Goal: Information Seeking & Learning: Learn about a topic

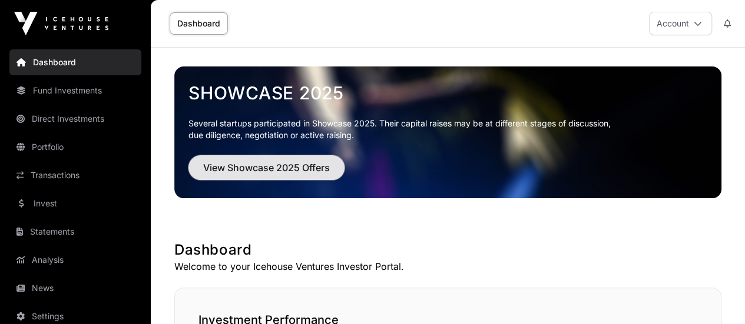
click at [280, 164] on span "View Showcase 2025 Offers" at bounding box center [266, 168] width 127 height 14
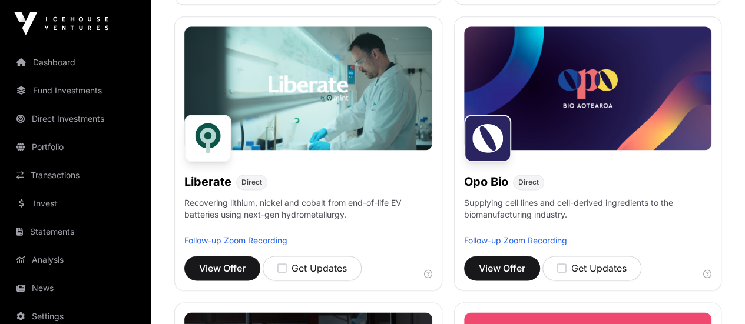
scroll to position [739, 0]
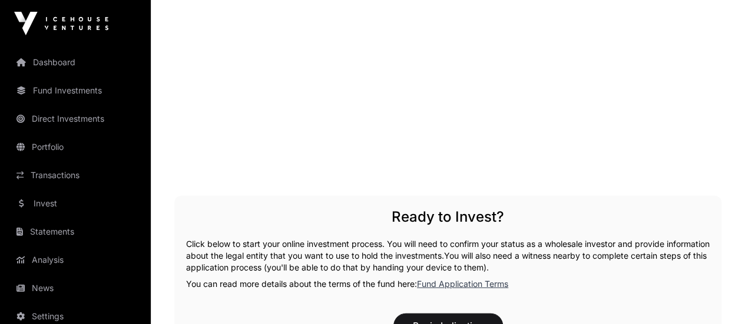
scroll to position [1558, 0]
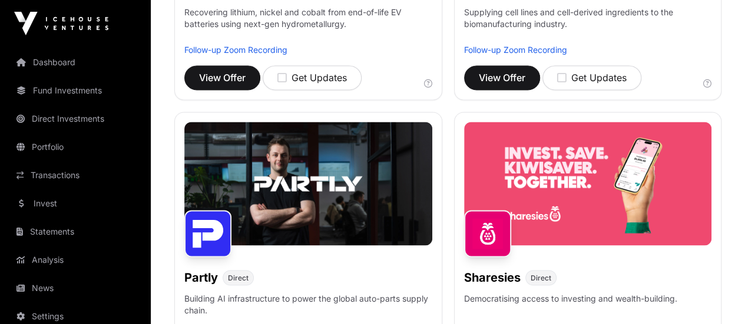
scroll to position [933, 0]
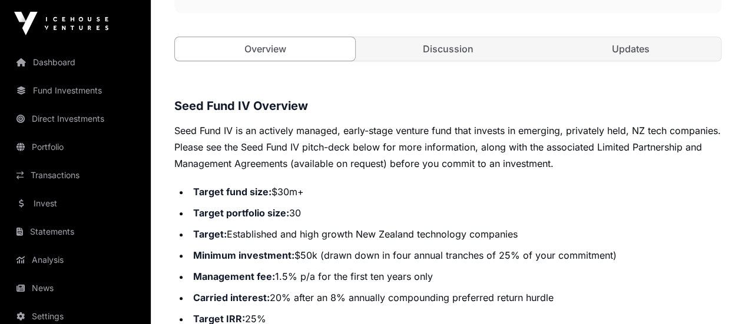
scroll to position [478, 0]
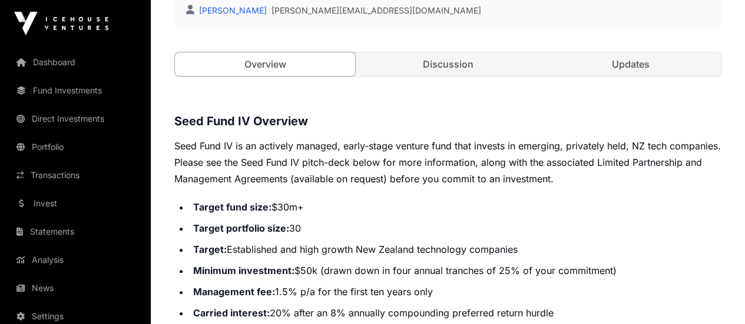
click at [415, 263] on li "Minimum investment: $50k (drawn down in four annual tranches of 25% of your com…" at bounding box center [456, 271] width 532 height 16
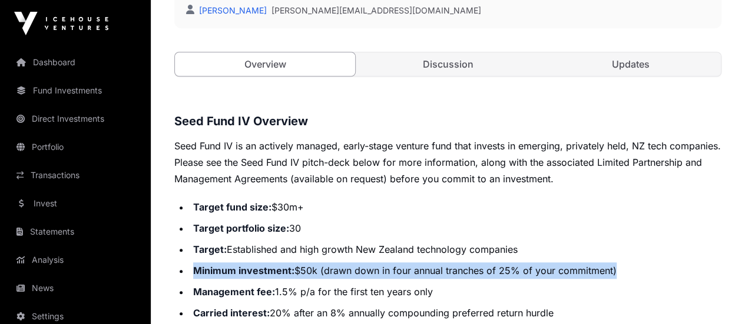
click at [415, 263] on li "Minimum investment: $50k (drawn down in four annual tranches of 25% of your com…" at bounding box center [456, 271] width 532 height 16
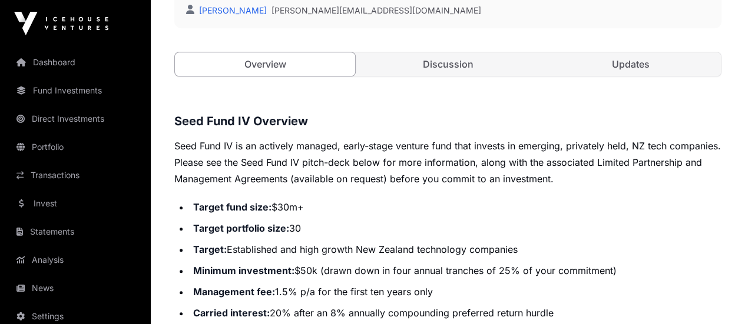
click at [357, 263] on li "Minimum investment: $50k (drawn down in four annual tranches of 25% of your com…" at bounding box center [456, 271] width 532 height 16
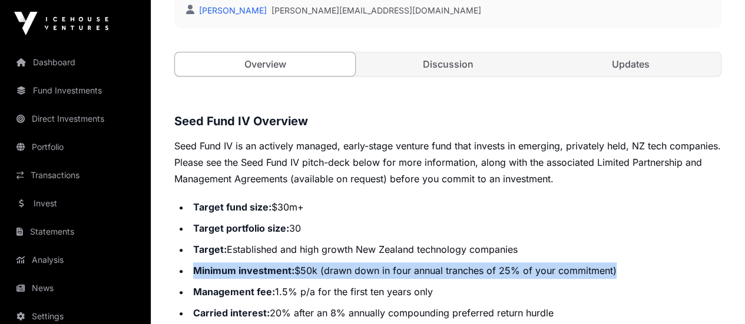
click at [357, 263] on li "Minimum investment: $50k (drawn down in four annual tranches of 25% of your com…" at bounding box center [456, 271] width 532 height 16
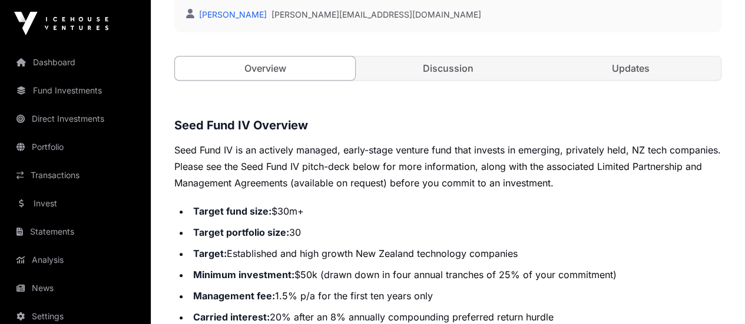
scroll to position [473, 0]
click at [364, 310] on li "Carried interest: 20% after an 8% annually compounding preferred return hurdle" at bounding box center [456, 318] width 532 height 16
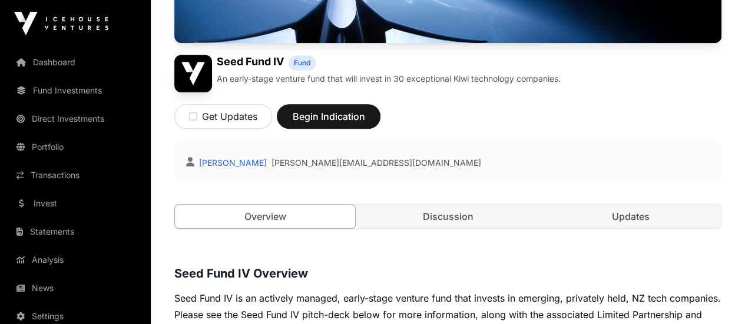
scroll to position [325, 0]
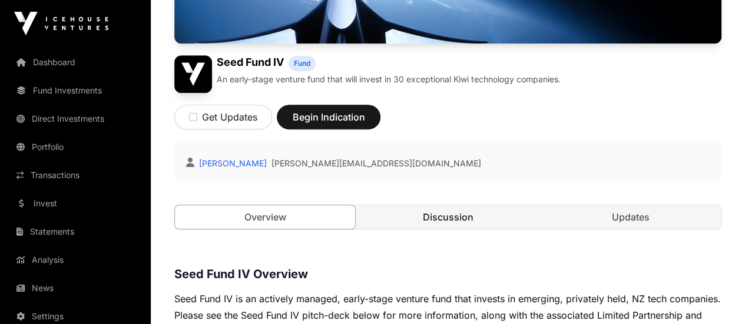
click at [443, 205] on link "Discussion" at bounding box center [447, 217] width 180 height 24
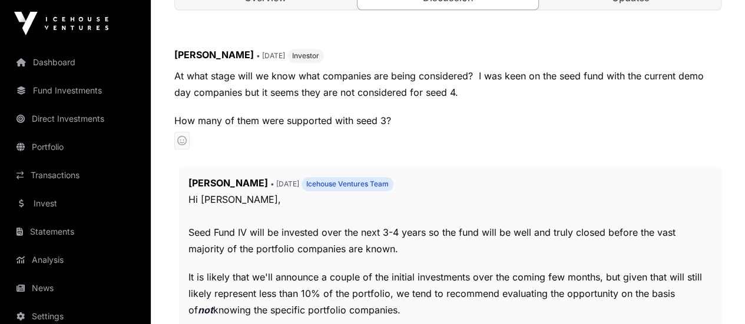
scroll to position [545, 0]
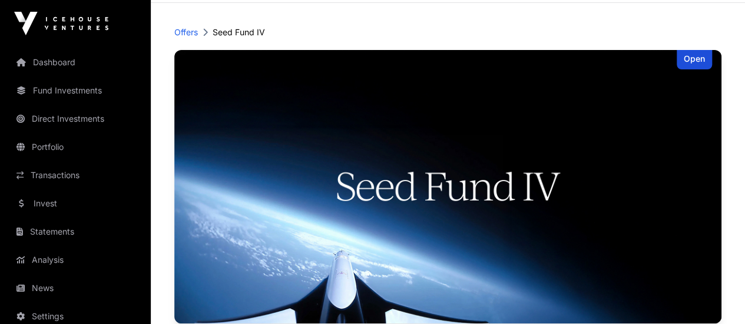
scroll to position [0, 0]
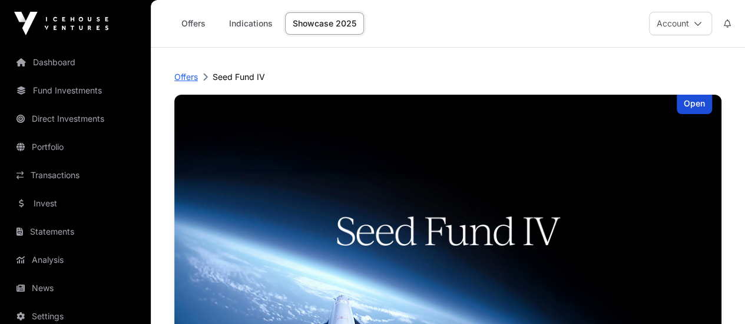
click at [190, 76] on p "Offers" at bounding box center [186, 77] width 24 height 12
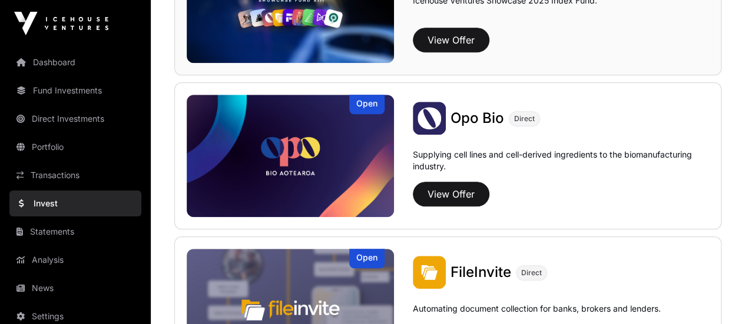
scroll to position [533, 0]
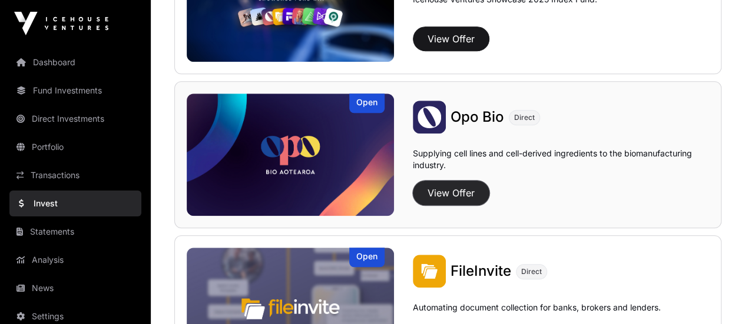
click at [449, 190] on button "View Offer" at bounding box center [451, 193] width 77 height 25
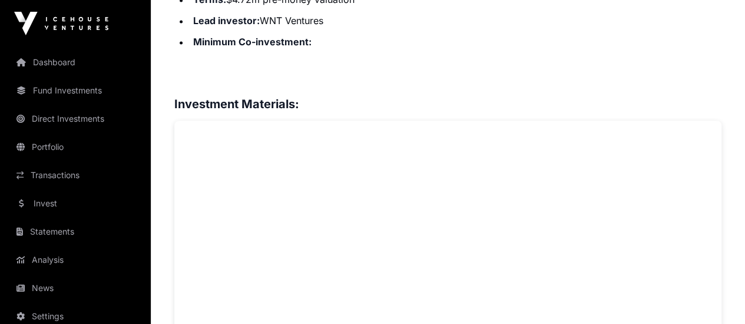
scroll to position [867, 0]
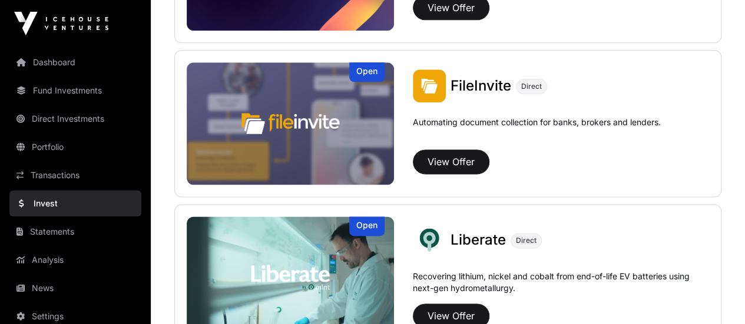
scroll to position [719, 0]
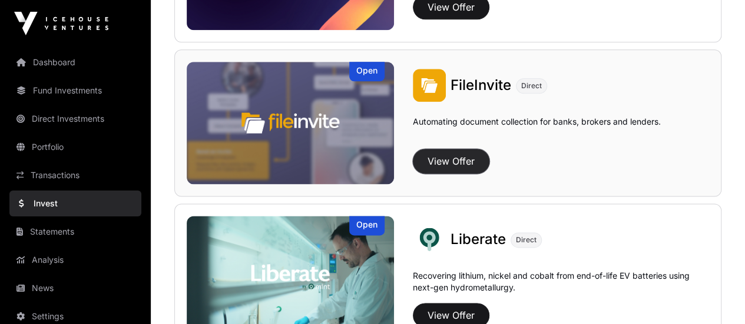
click at [447, 161] on button "View Offer" at bounding box center [451, 161] width 77 height 25
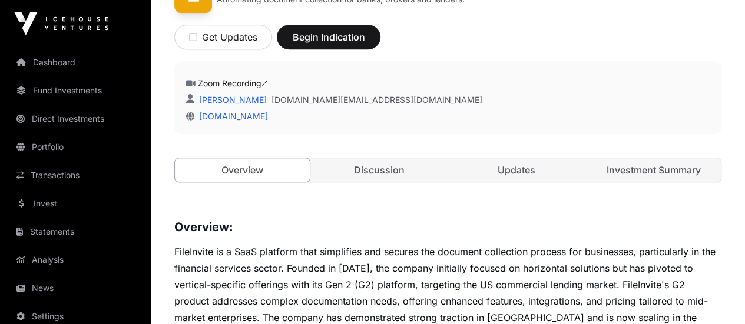
scroll to position [424, 0]
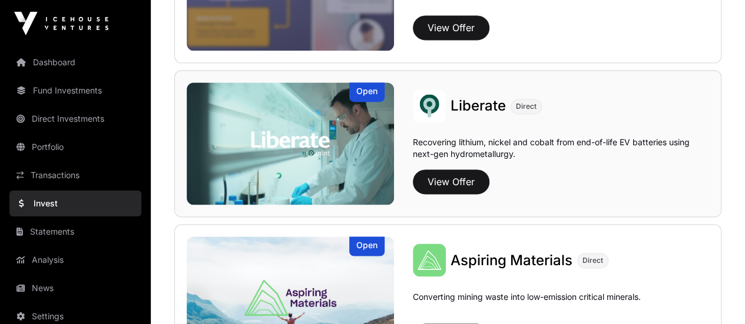
scroll to position [853, 0]
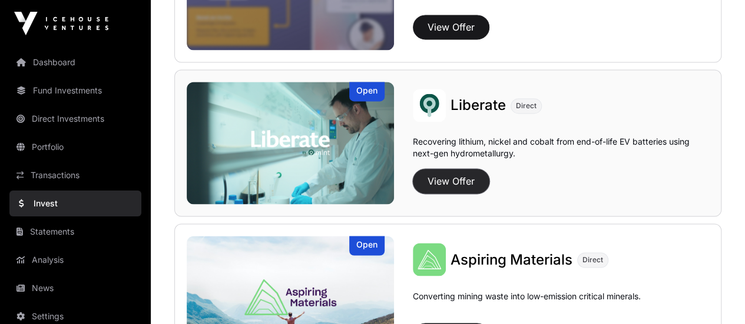
click at [457, 175] on button "View Offer" at bounding box center [451, 181] width 77 height 25
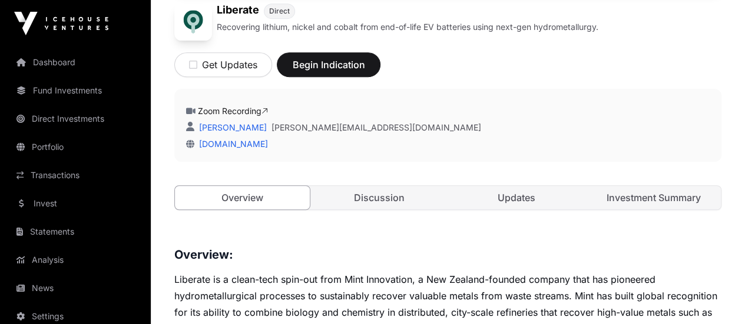
scroll to position [489, 0]
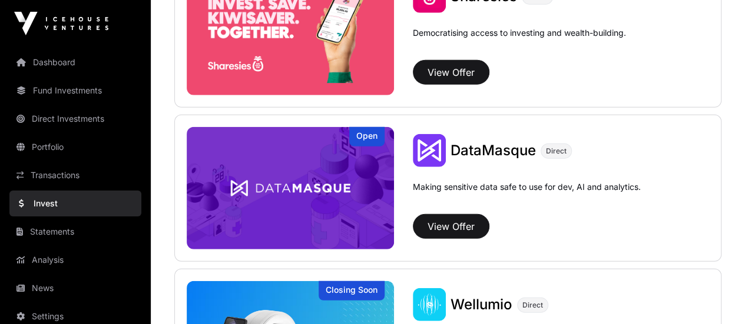
scroll to position [1580, 0]
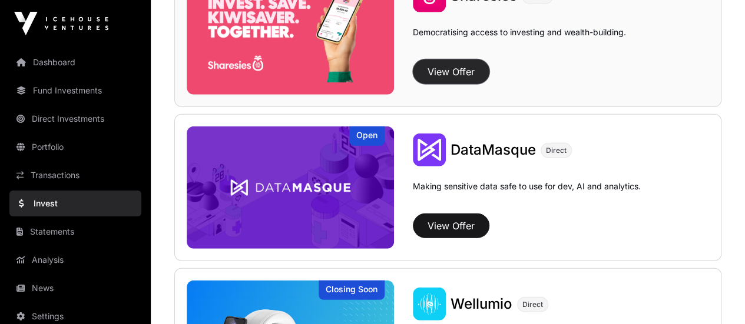
click at [443, 69] on button "View Offer" at bounding box center [451, 71] width 77 height 25
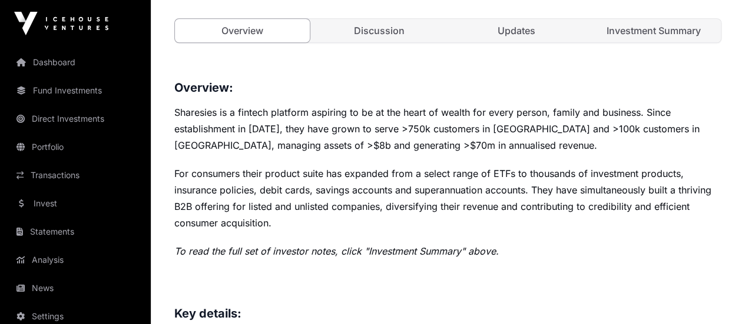
scroll to position [553, 0]
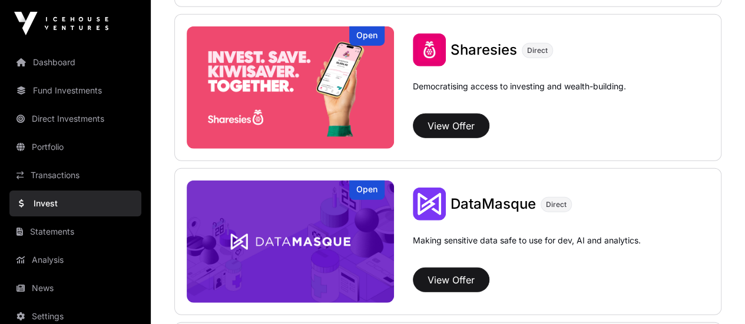
scroll to position [1524, 0]
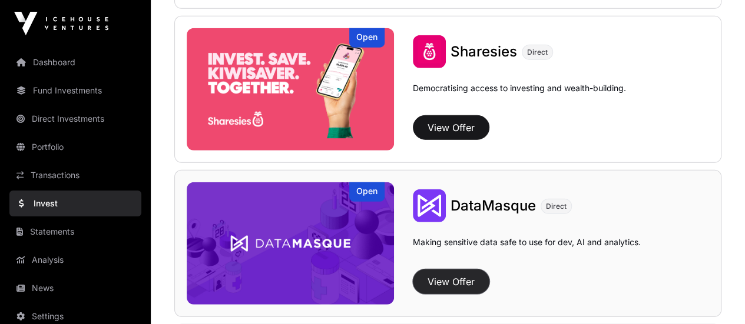
click at [455, 276] on button "View Offer" at bounding box center [451, 282] width 77 height 25
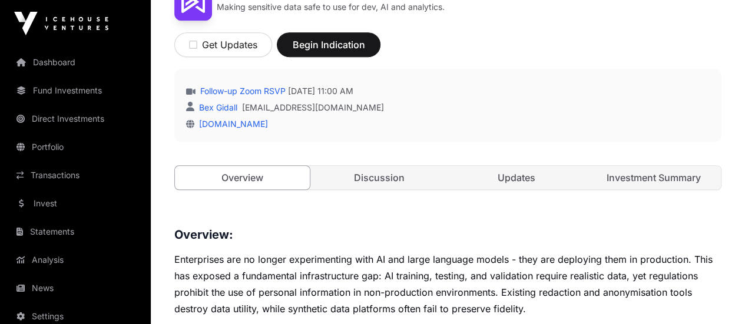
scroll to position [422, 0]
